Goal: Task Accomplishment & Management: Use online tool/utility

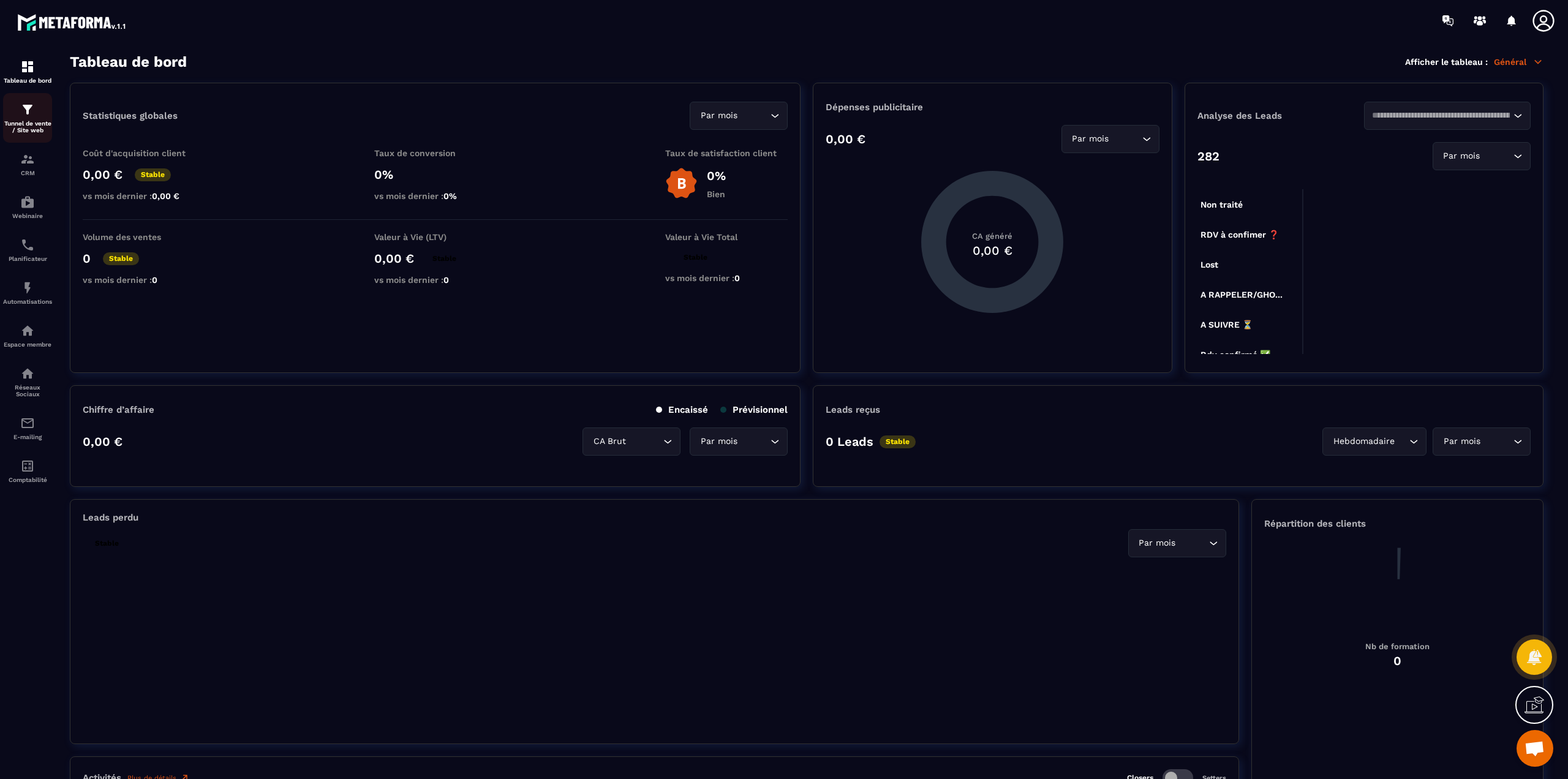
drag, startPoint x: 0, startPoint y: 0, endPoint x: 31, endPoint y: 126, distance: 129.8
click at [31, 126] on p "Tunnel de vente / Site web" at bounding box center [27, 127] width 49 height 14
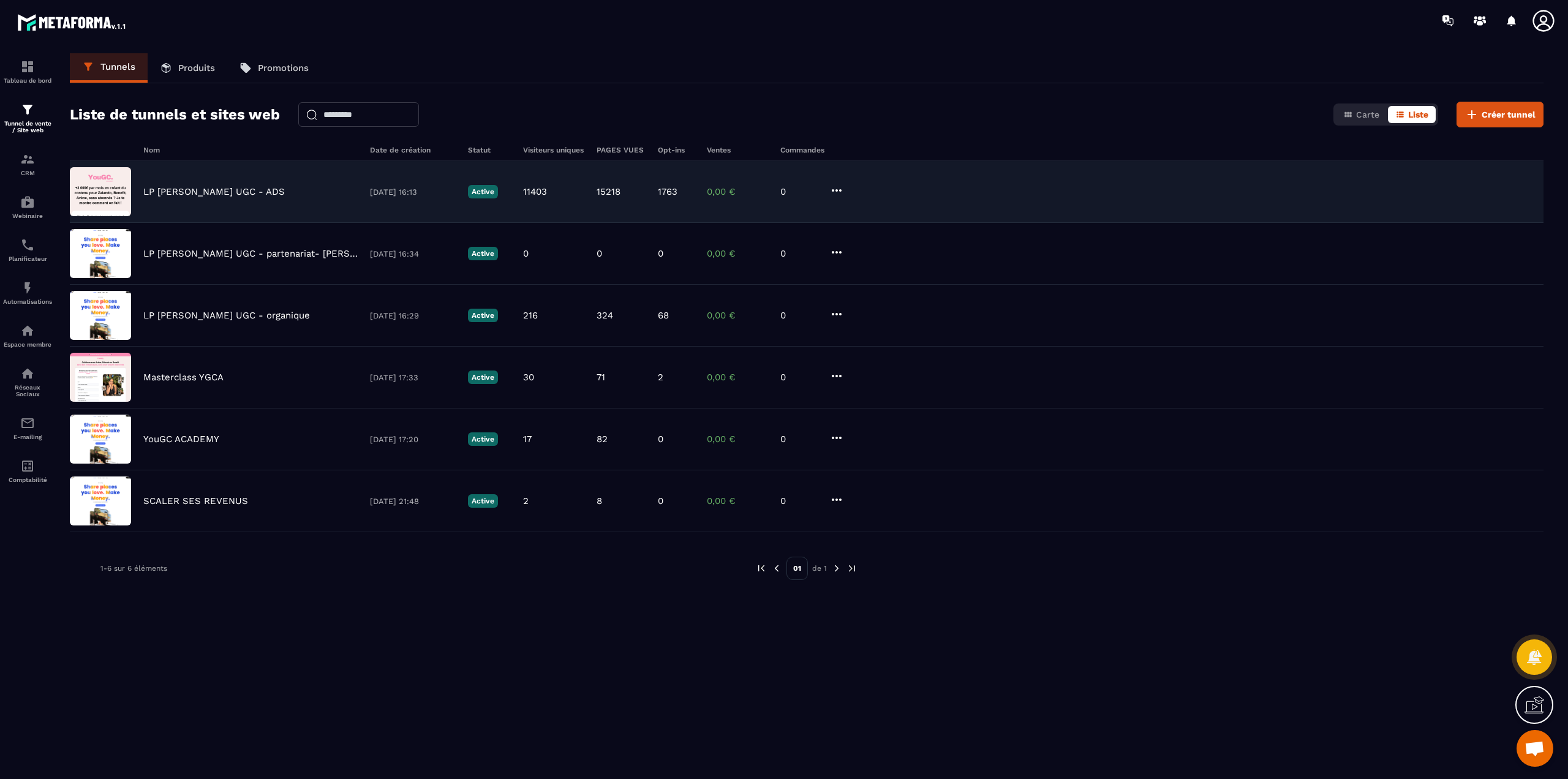
click at [201, 190] on p "LP [PERSON_NAME] UGC - ADS" at bounding box center [214, 192] width 141 height 11
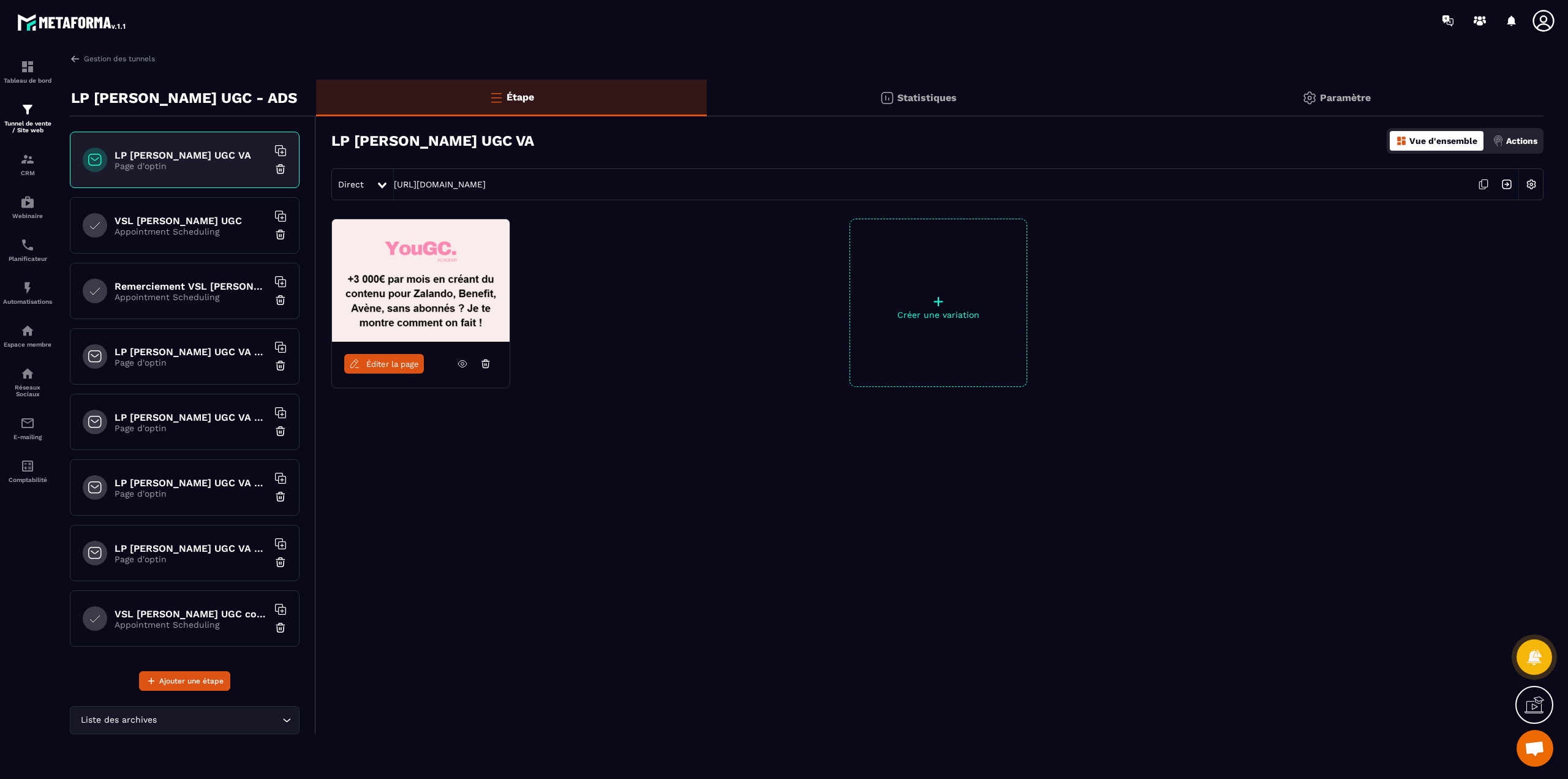
click at [380, 364] on span "Éditer la page" at bounding box center [392, 364] width 53 height 9
